Goal: Find specific page/section: Find specific page/section

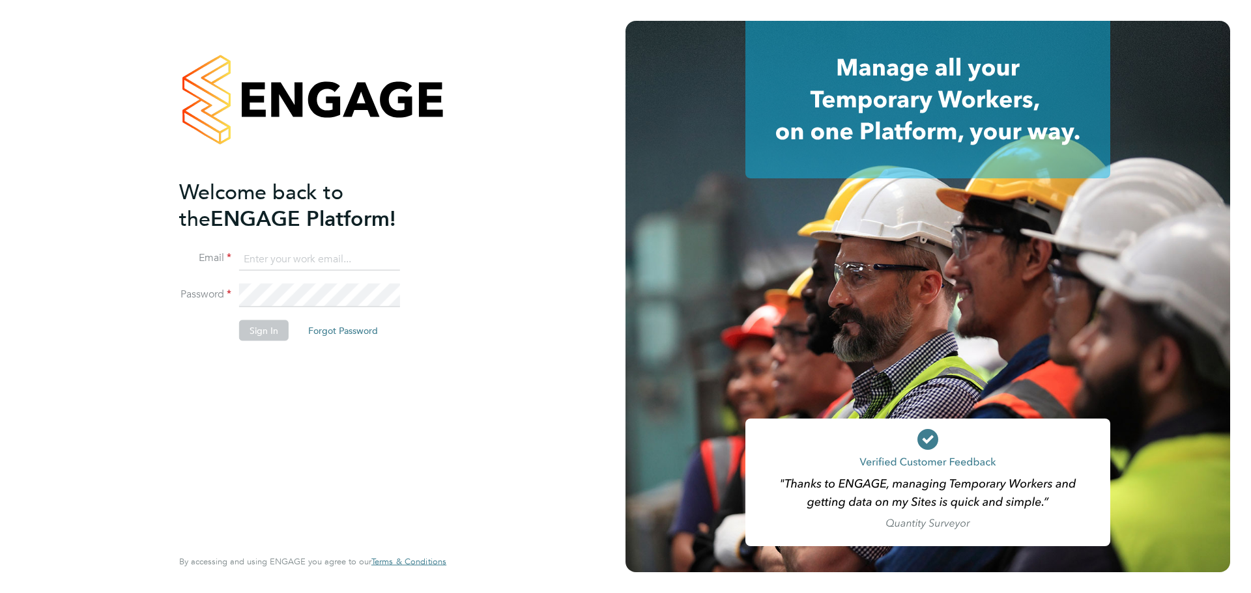
type input "[DOMAIN_NAME][EMAIL_ADDRESS][DOMAIN_NAME]"
click at [256, 358] on div "Welcome back to the ENGAGE Platform! Email [DOMAIN_NAME][EMAIL_ADDRESS][DOMAIN_…" at bounding box center [306, 361] width 254 height 367
click at [259, 333] on button "Sign In" at bounding box center [264, 330] width 50 height 21
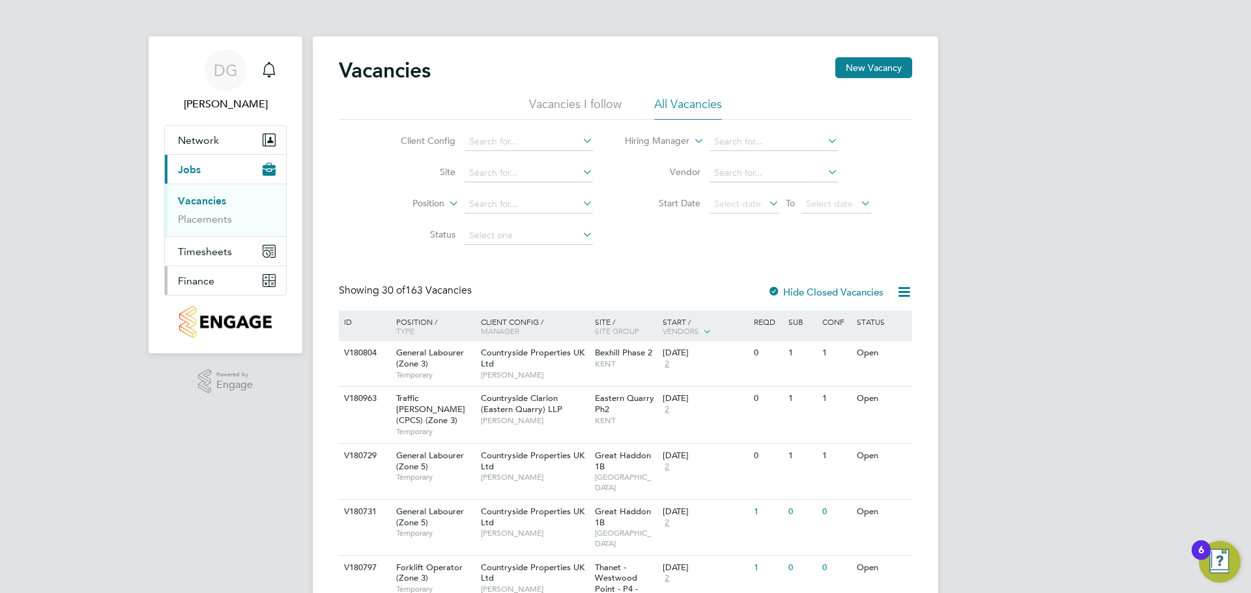
click at [206, 275] on span "Finance" at bounding box center [196, 281] width 36 height 12
click at [206, 274] on link "Invoices & Credit Notes" at bounding box center [218, 265] width 81 height 25
